Goal: Task Accomplishment & Management: Manage account settings

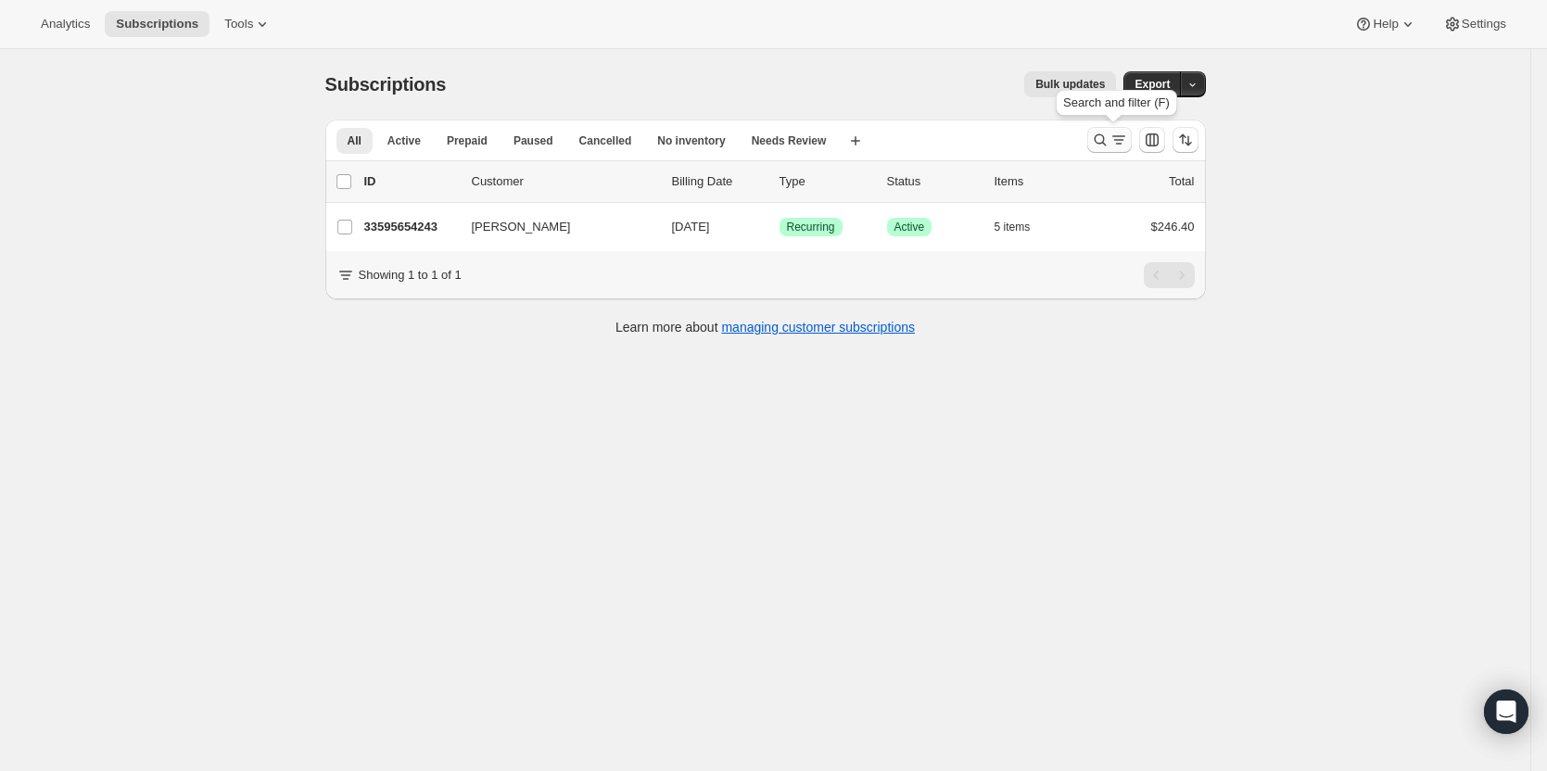
click at [1115, 135] on icon "Search and filter results" at bounding box center [1119, 140] width 19 height 19
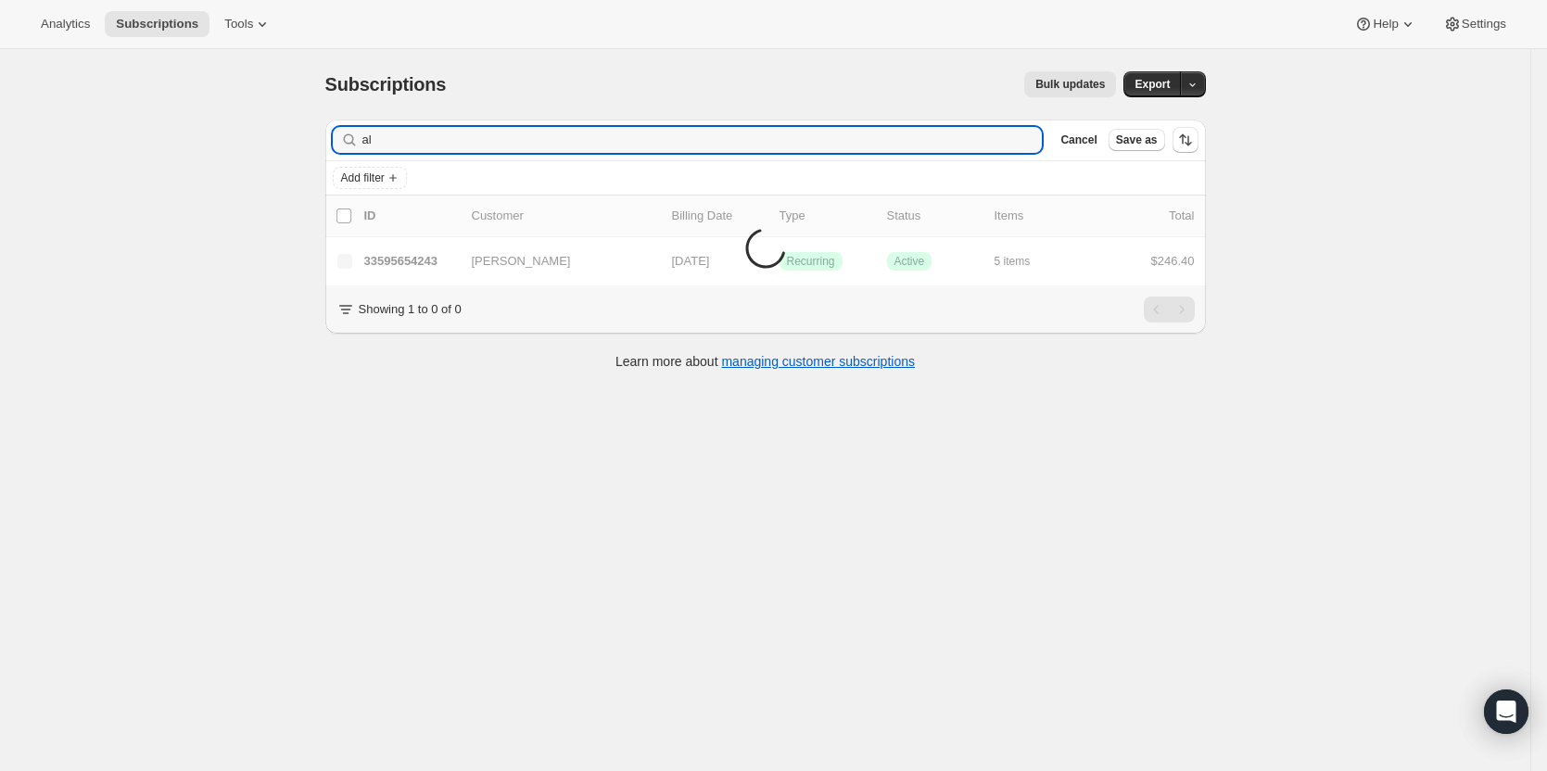
type input "a"
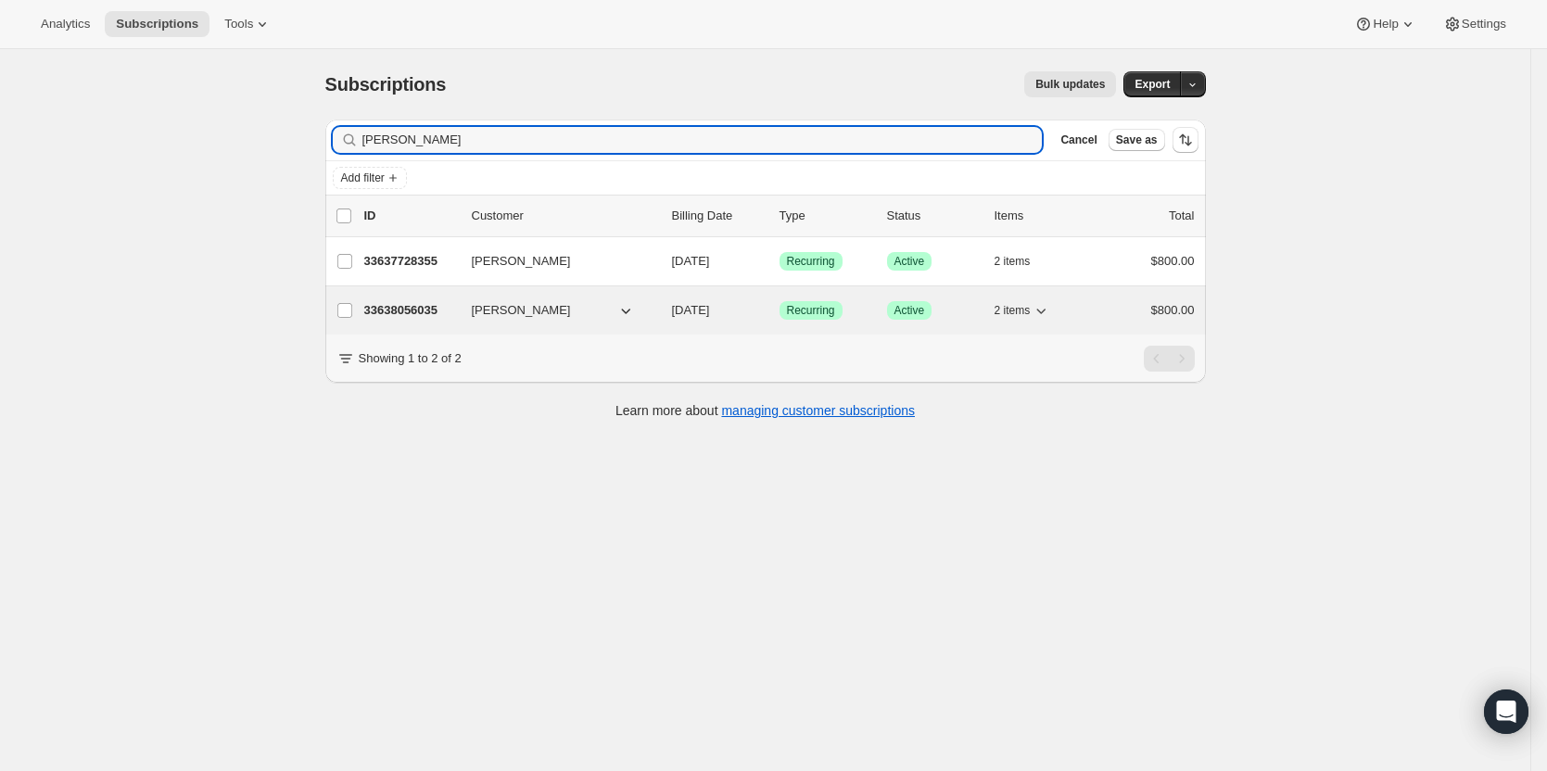
type input "[PERSON_NAME]"
click at [423, 307] on p "33638056035" at bounding box center [410, 310] width 93 height 19
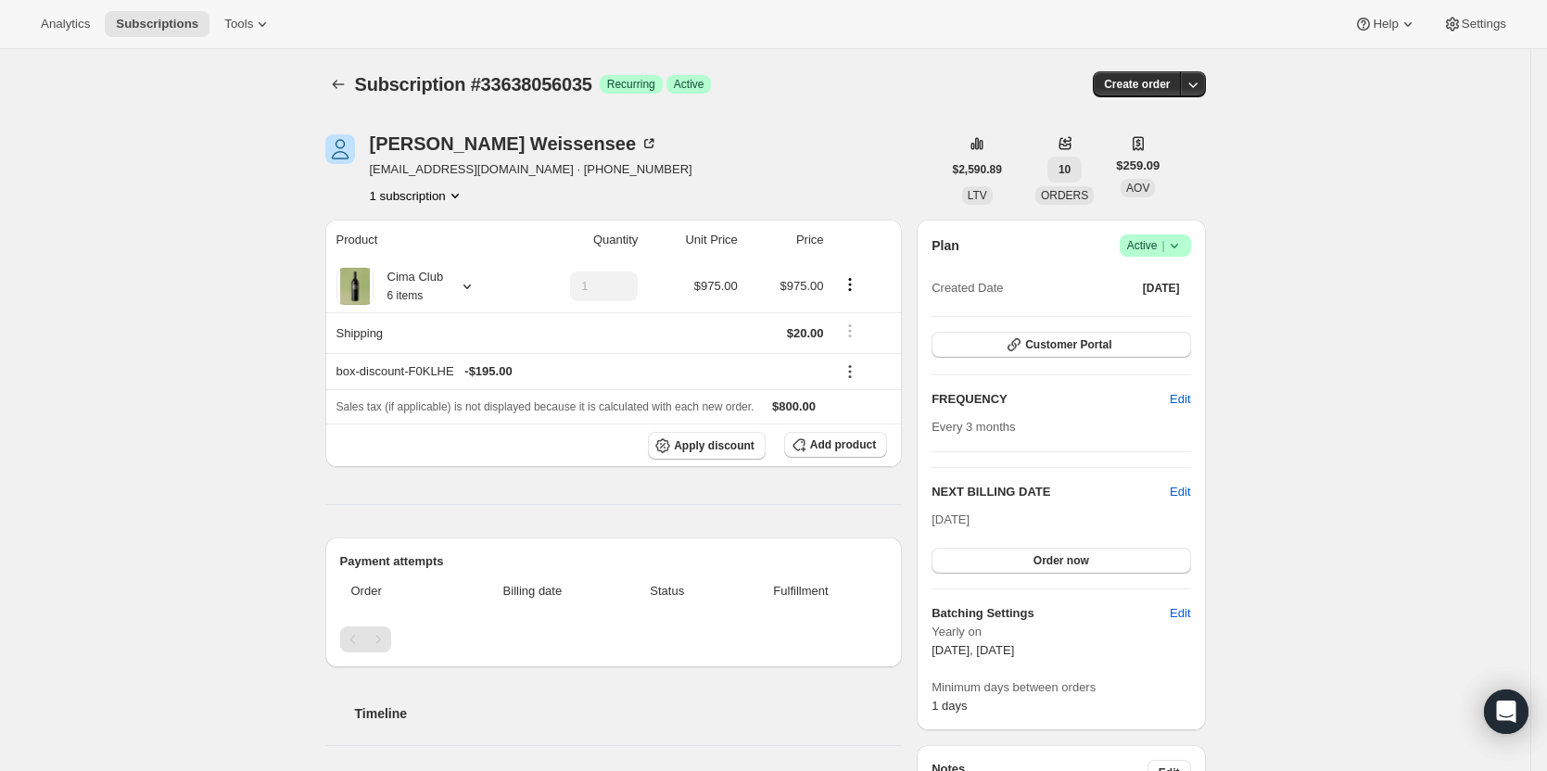
click at [1064, 159] on button "10" at bounding box center [1064, 170] width 34 height 26
drag, startPoint x: 1080, startPoint y: 131, endPoint x: 1072, endPoint y: 150, distance: 21.2
click at [1066, 149] on icon at bounding box center [1065, 144] width 12 height 12
click at [1063, 195] on span "ORDERS" at bounding box center [1064, 195] width 47 height 13
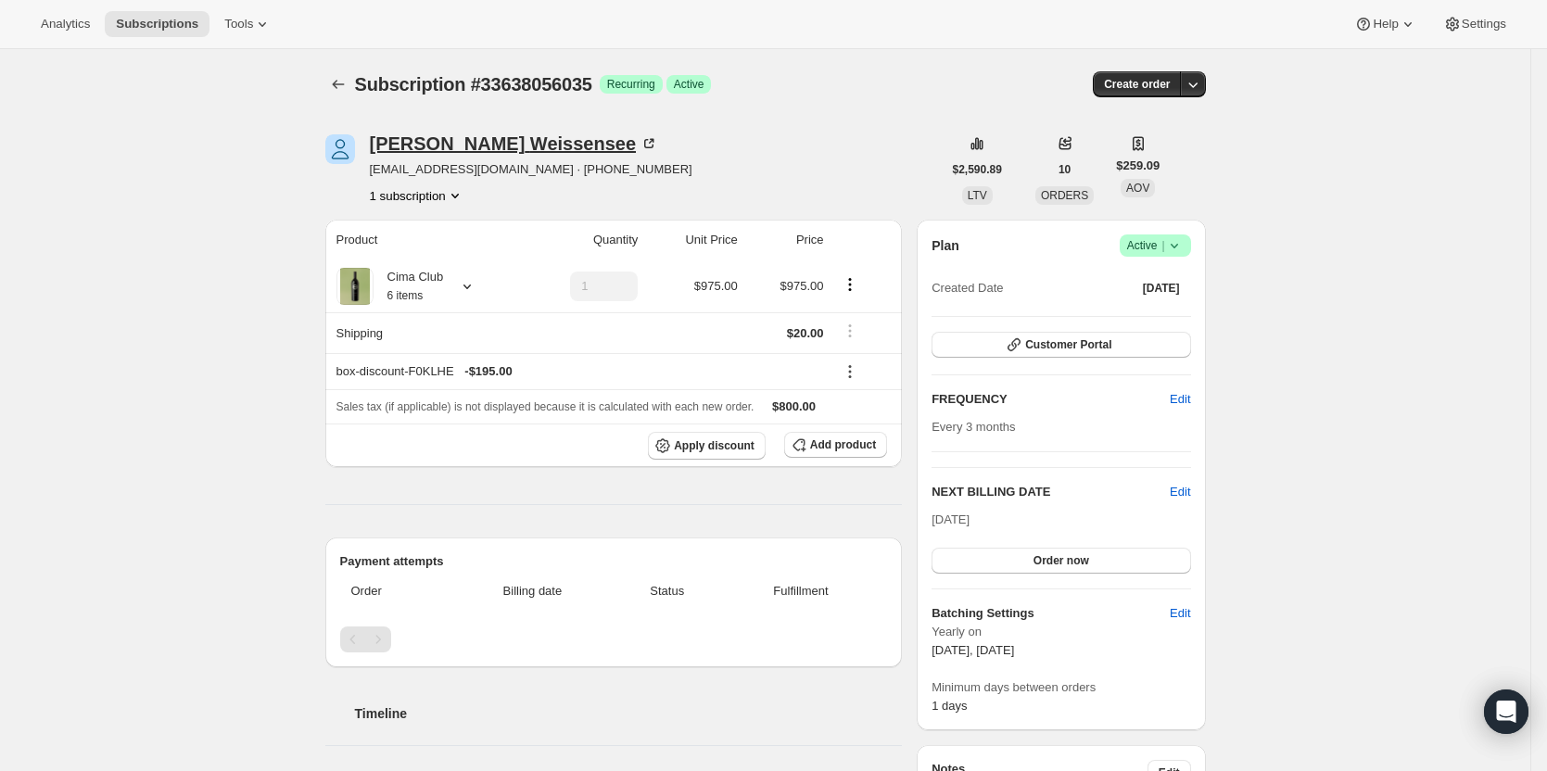
click at [421, 136] on div "[PERSON_NAME]" at bounding box center [514, 143] width 289 height 19
click at [483, 147] on div "[PERSON_NAME]" at bounding box center [514, 143] width 289 height 19
